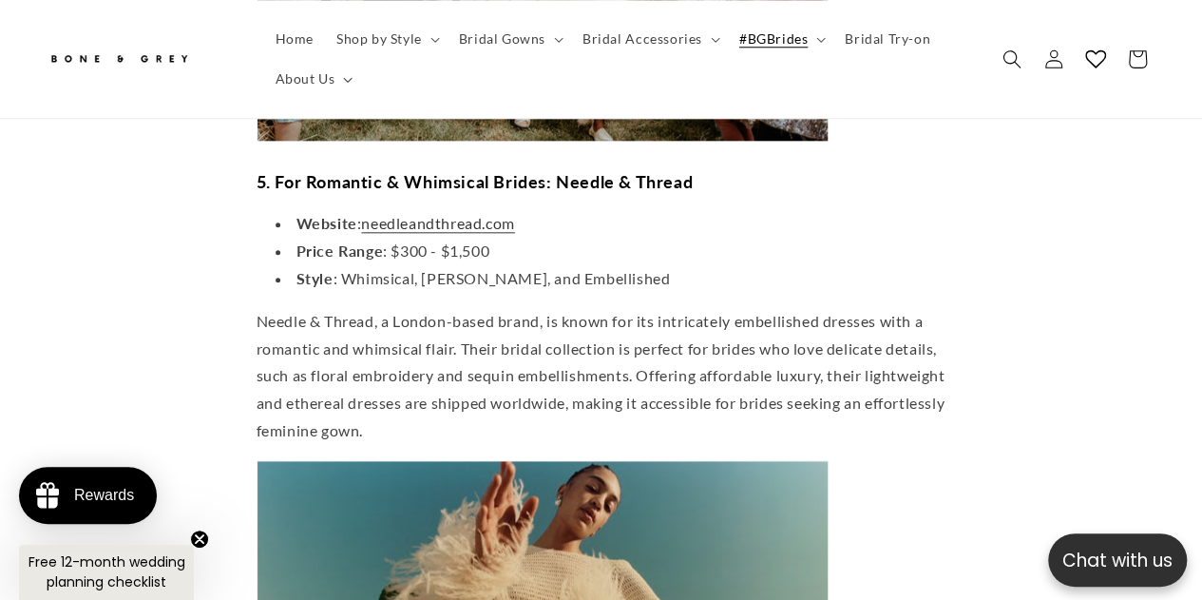
scroll to position [4543, 0]
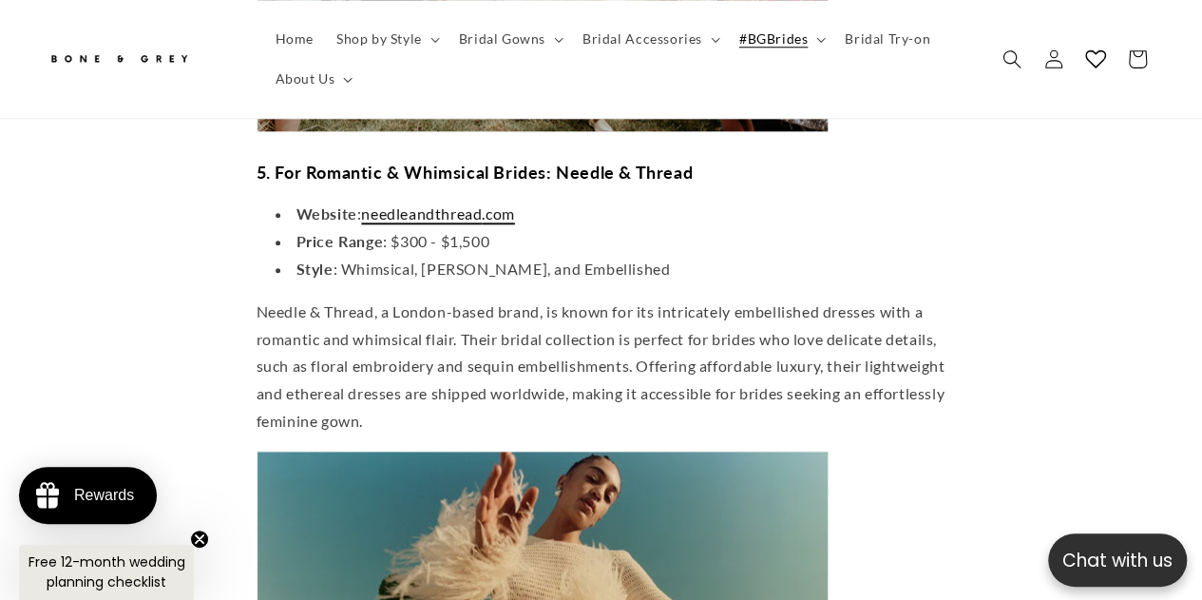
click at [422, 204] on span "needleandthread" at bounding box center [421, 213] width 121 height 18
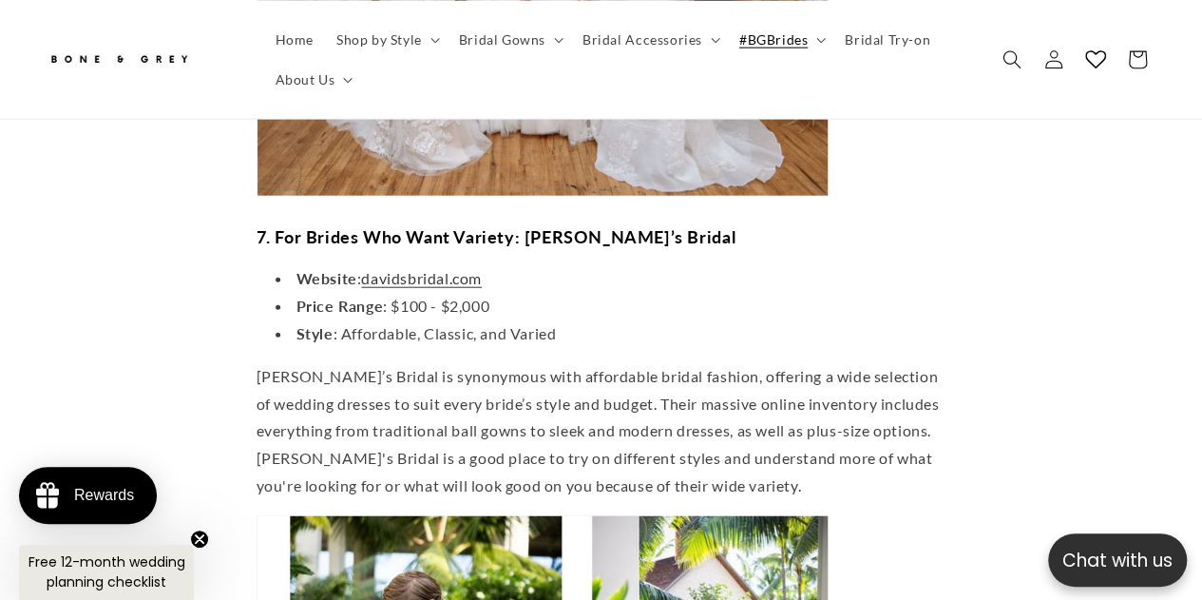
scroll to position [5854, 0]
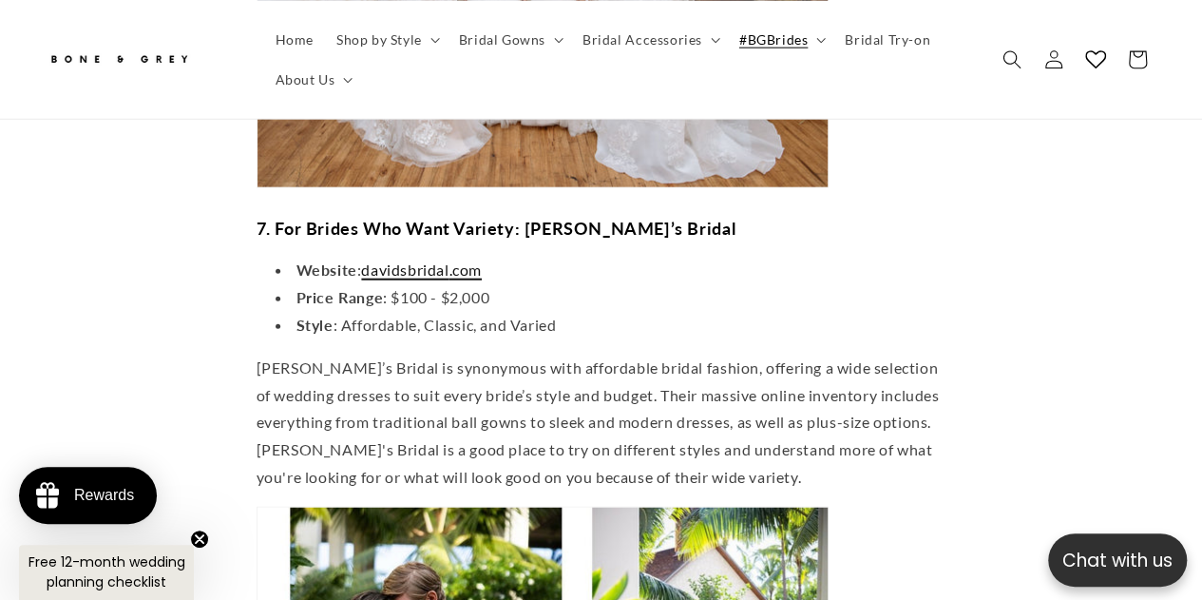
click at [420, 260] on span "davidsbridal" at bounding box center [404, 269] width 87 height 18
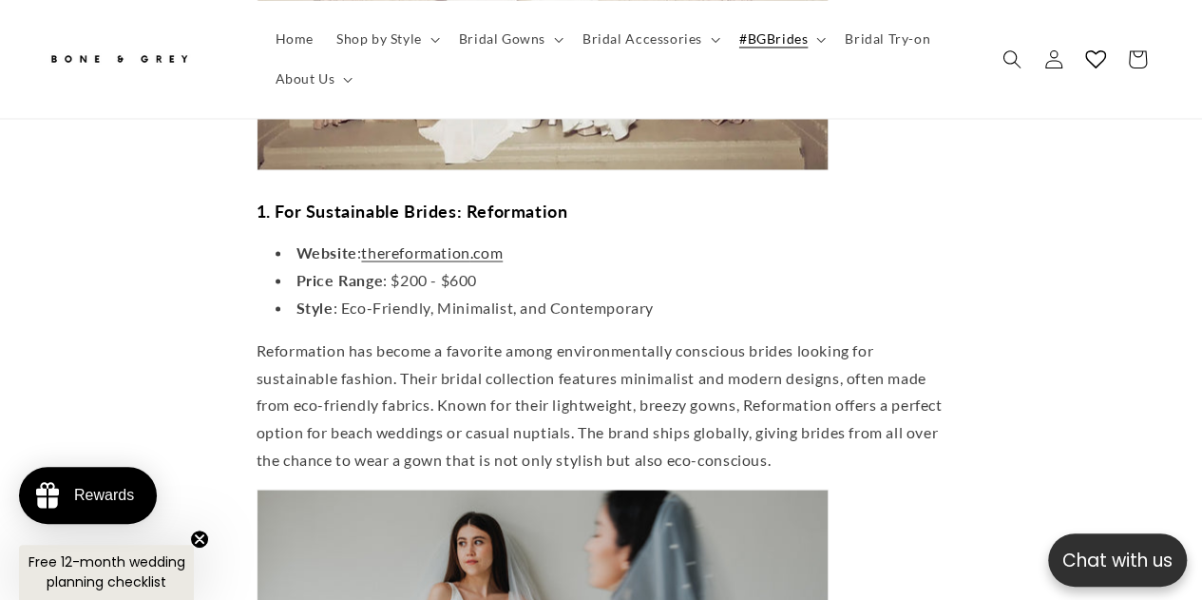
scroll to position [1604, 0]
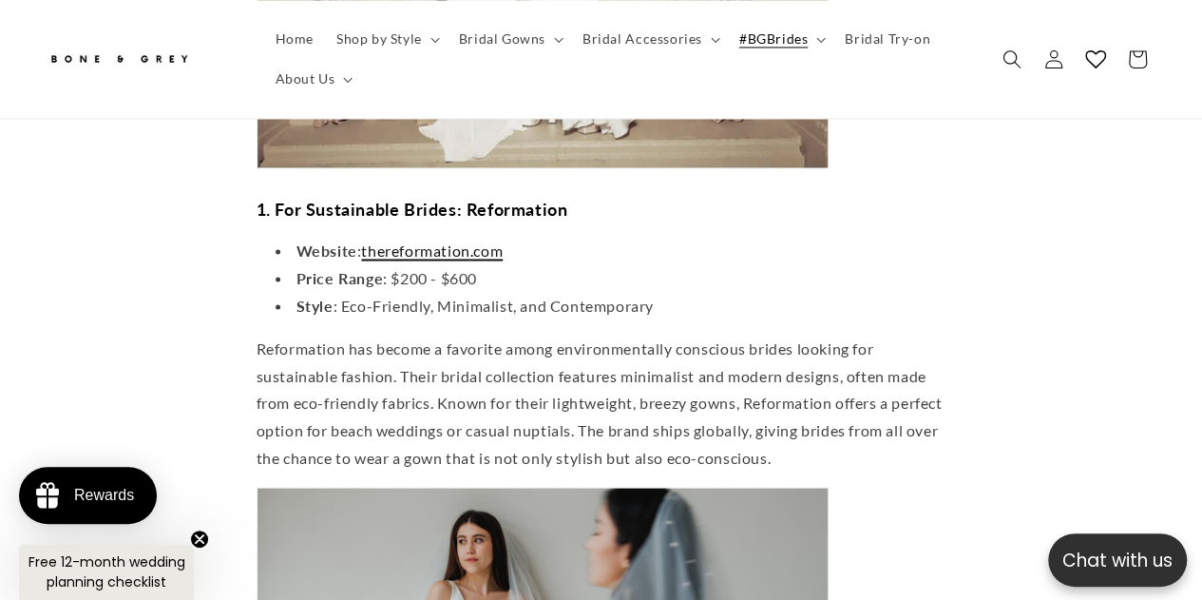
click at [444, 240] on span "thereformation" at bounding box center [415, 249] width 108 height 18
